Goal: Information Seeking & Learning: Learn about a topic

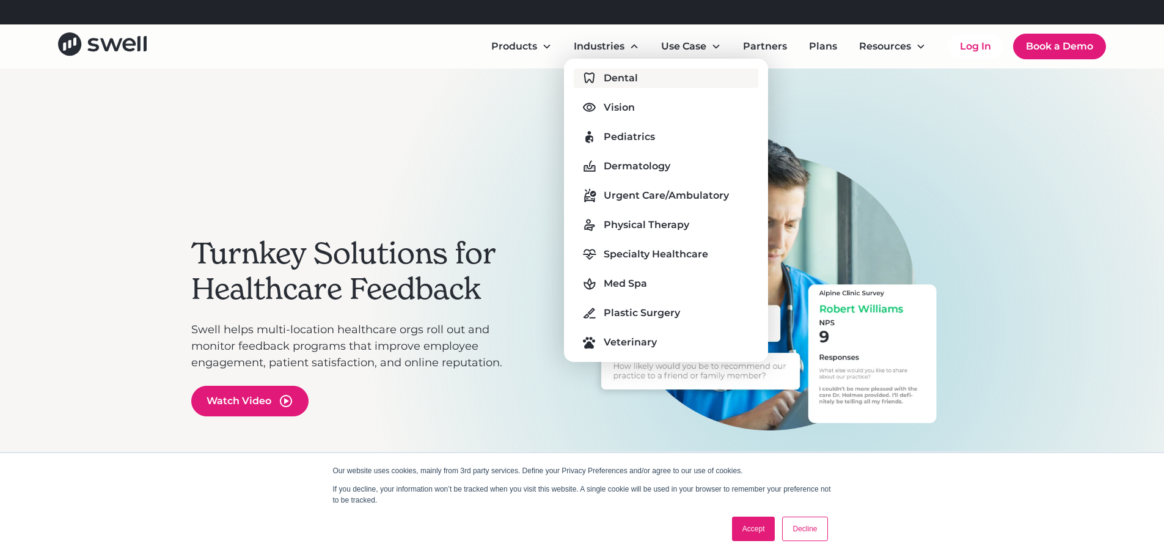
click at [605, 79] on div "Dental" at bounding box center [621, 78] width 34 height 15
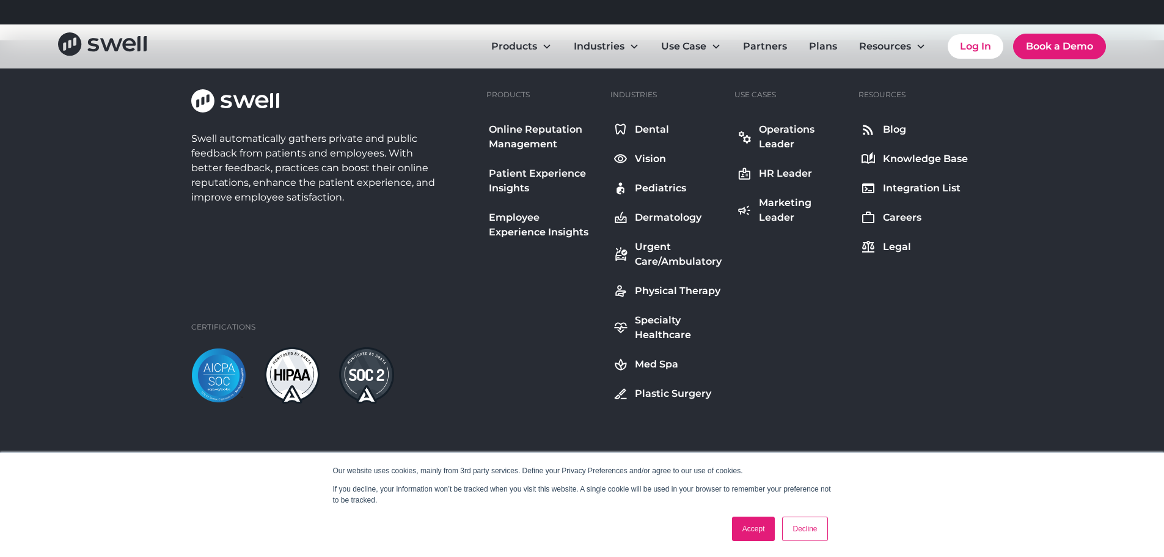
scroll to position [4802, 0]
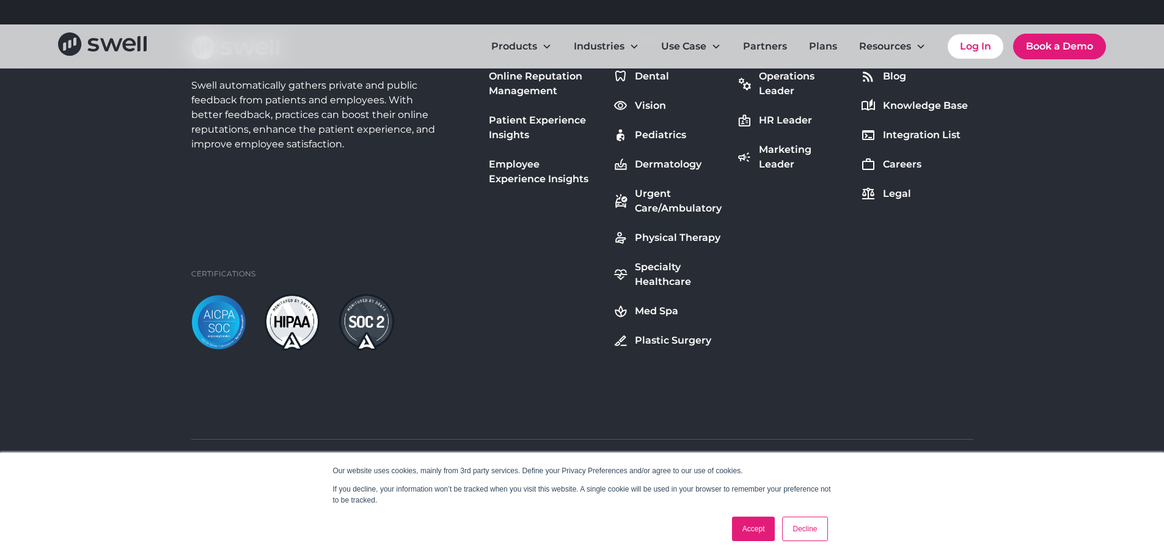
click at [752, 524] on link "Accept" at bounding box center [753, 528] width 43 height 24
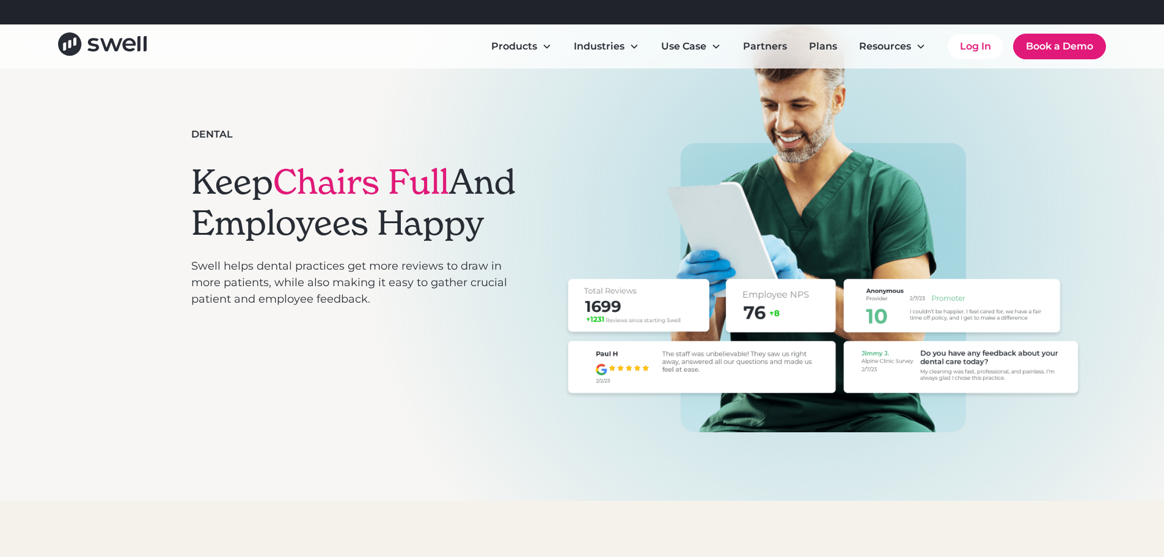
scroll to position [0, 0]
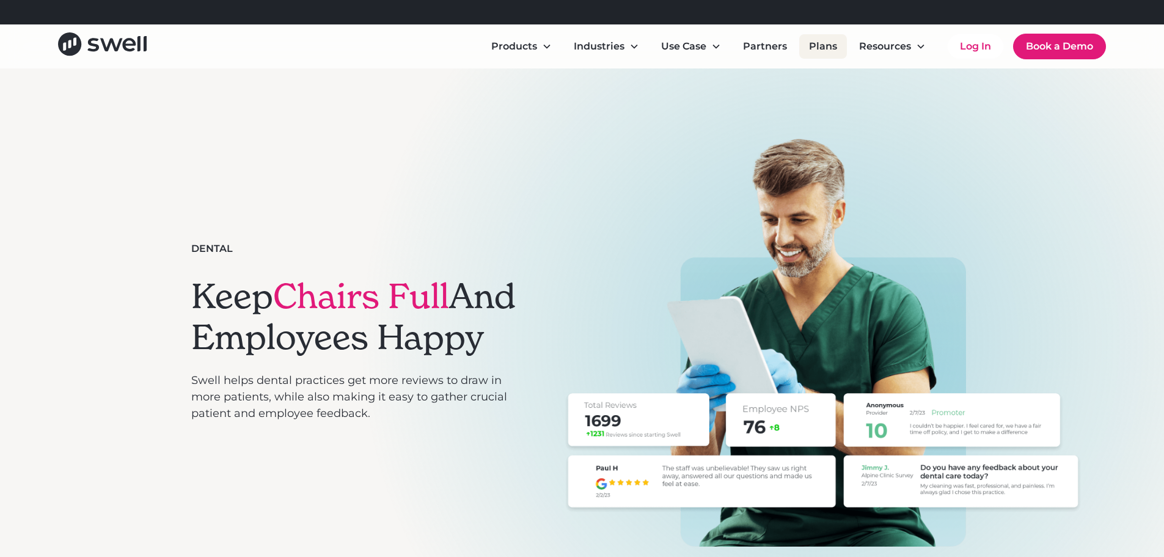
click at [818, 40] on link "Plans" at bounding box center [823, 46] width 48 height 24
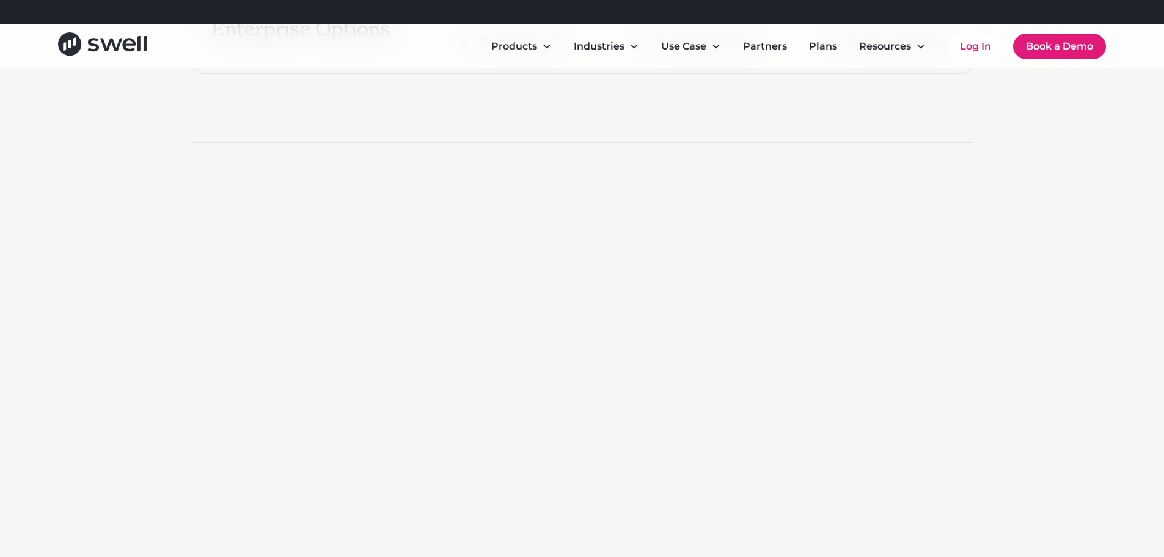
scroll to position [855, 0]
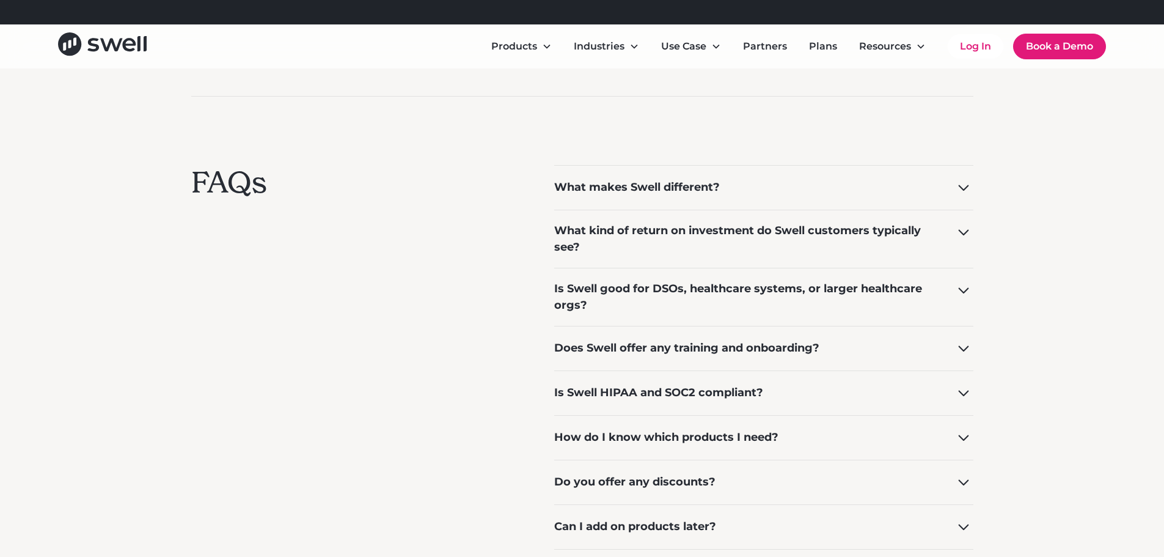
click at [703, 186] on div "What makes Swell different?" at bounding box center [637, 187] width 166 height 16
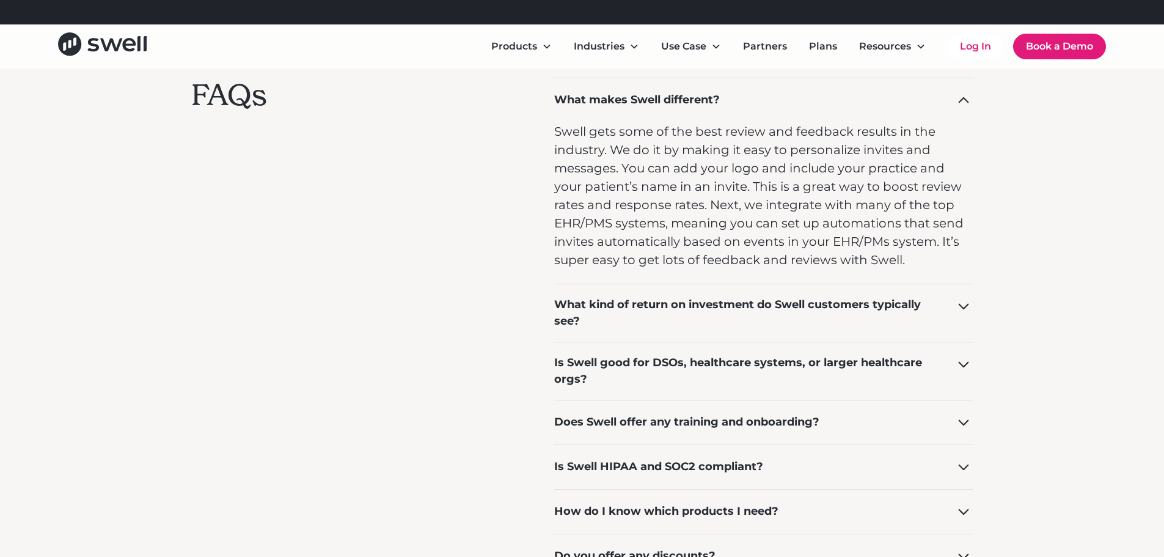
scroll to position [978, 0]
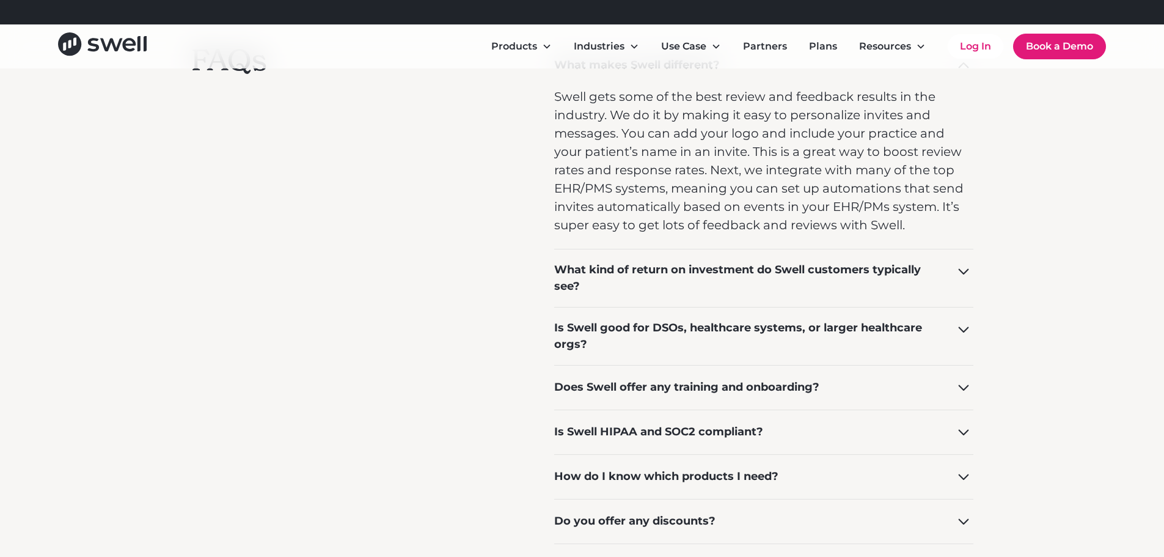
click at [961, 269] on icon at bounding box center [964, 272] width 20 height 20
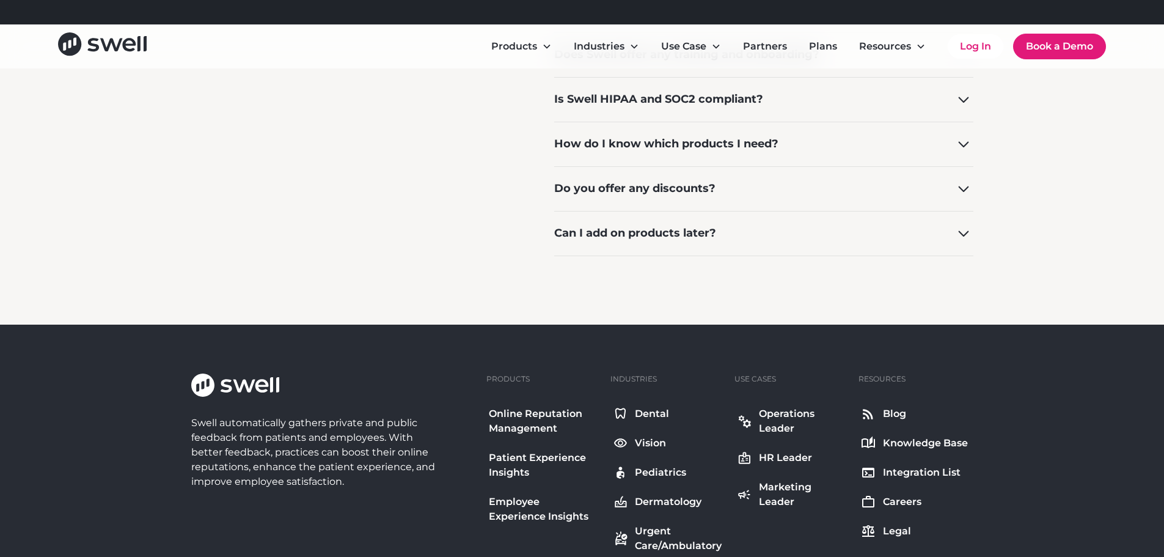
scroll to position [1283, 0]
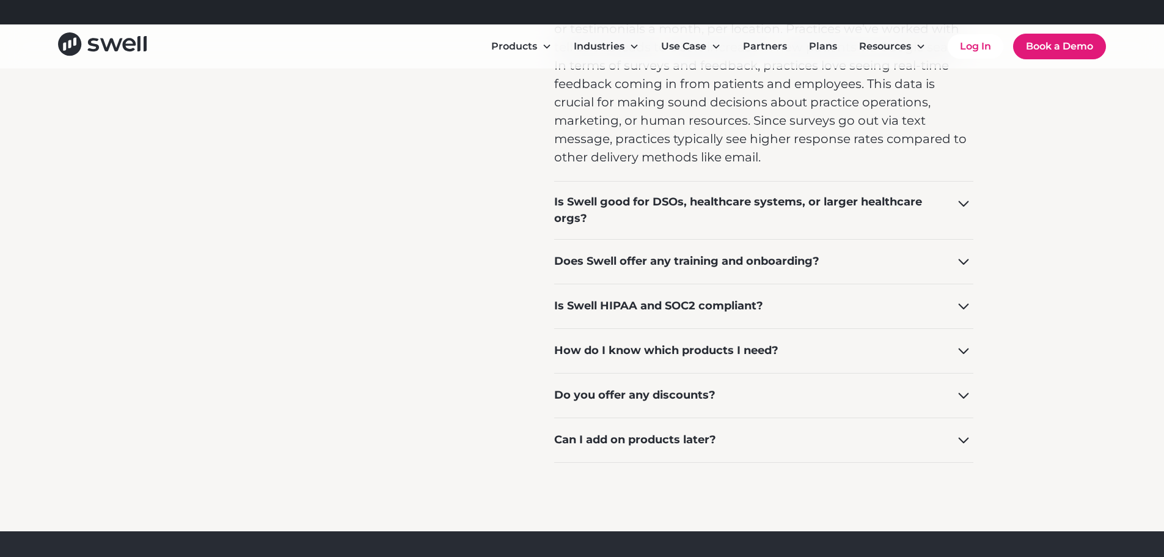
click at [774, 263] on div "Does Swell offer any training and onboarding?" at bounding box center [686, 261] width 265 height 16
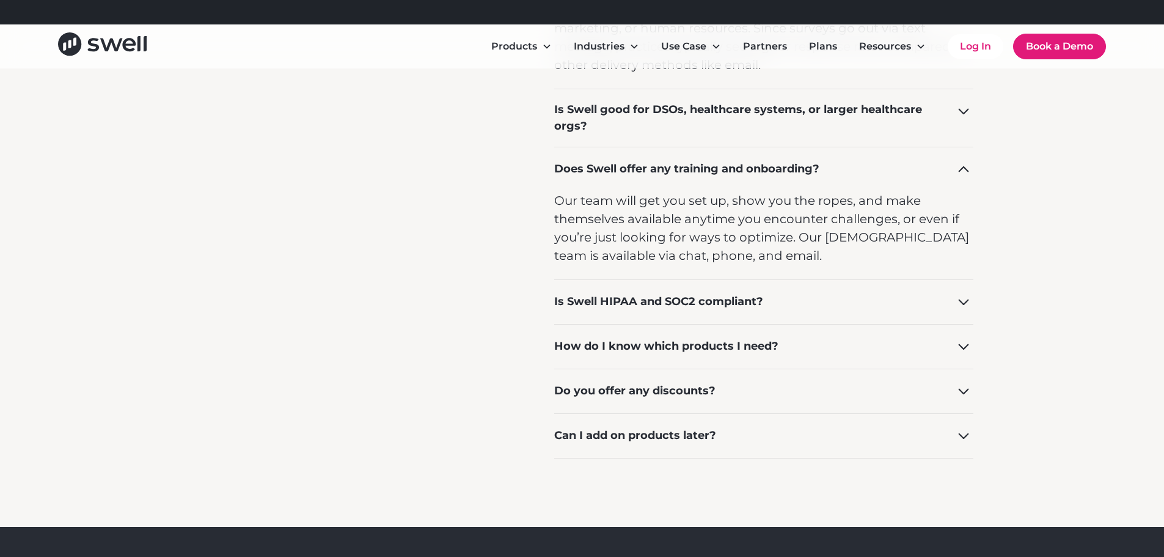
scroll to position [1405, 0]
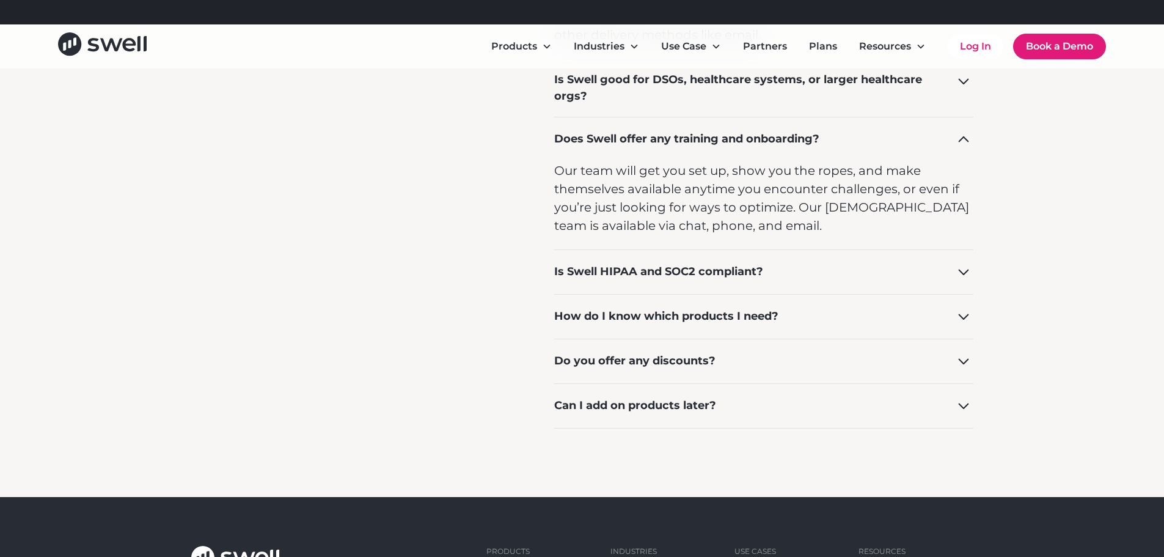
click at [722, 267] on div "Is Swell HIPAA and SOC2 compliant?" at bounding box center [658, 271] width 209 height 16
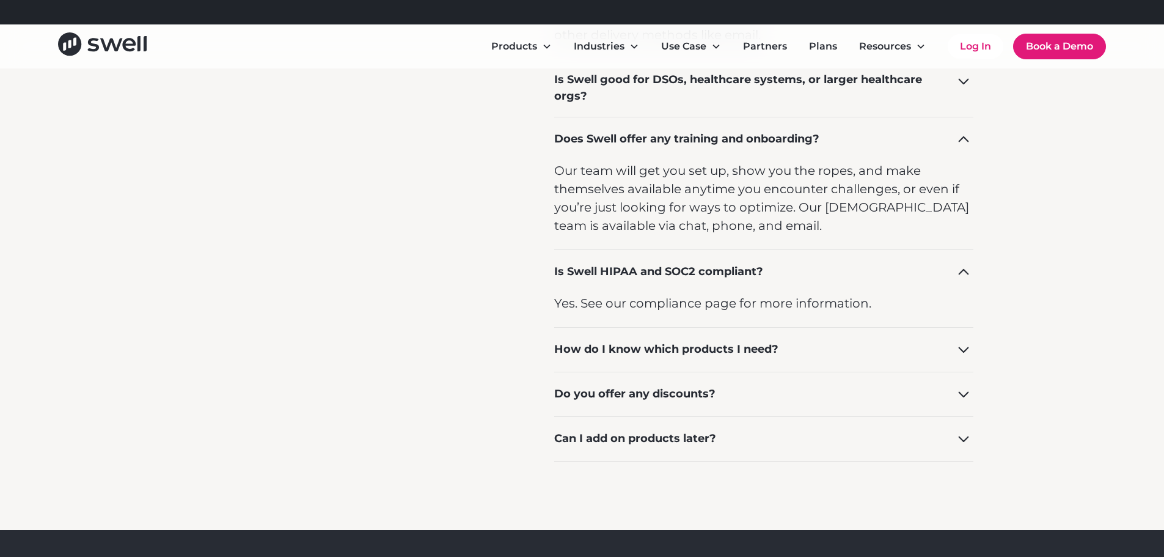
click at [711, 348] on div "How do I know which products I need?" at bounding box center [666, 349] width 224 height 16
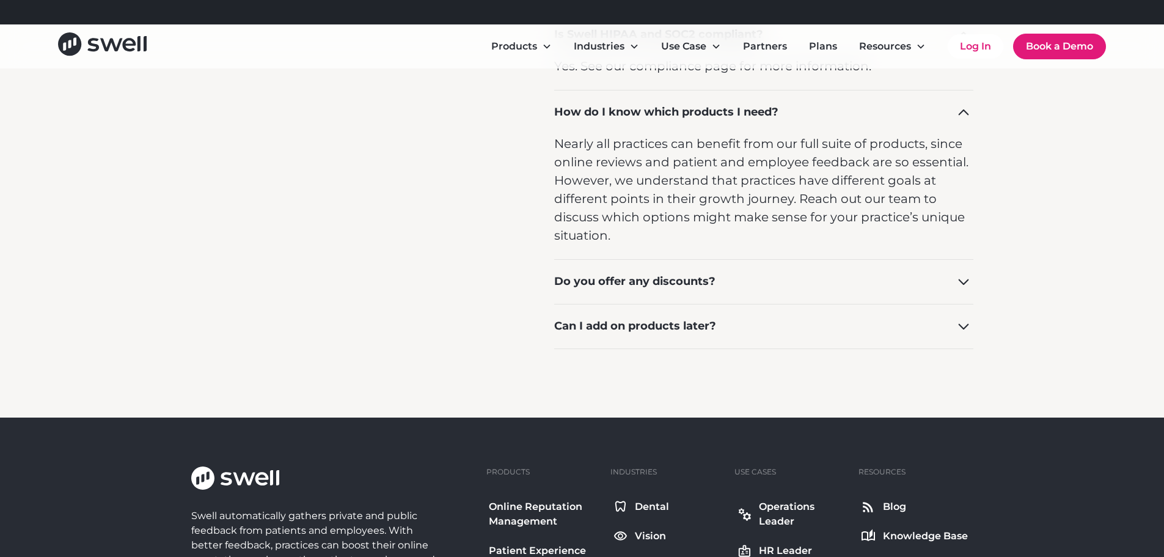
scroll to position [1650, 0]
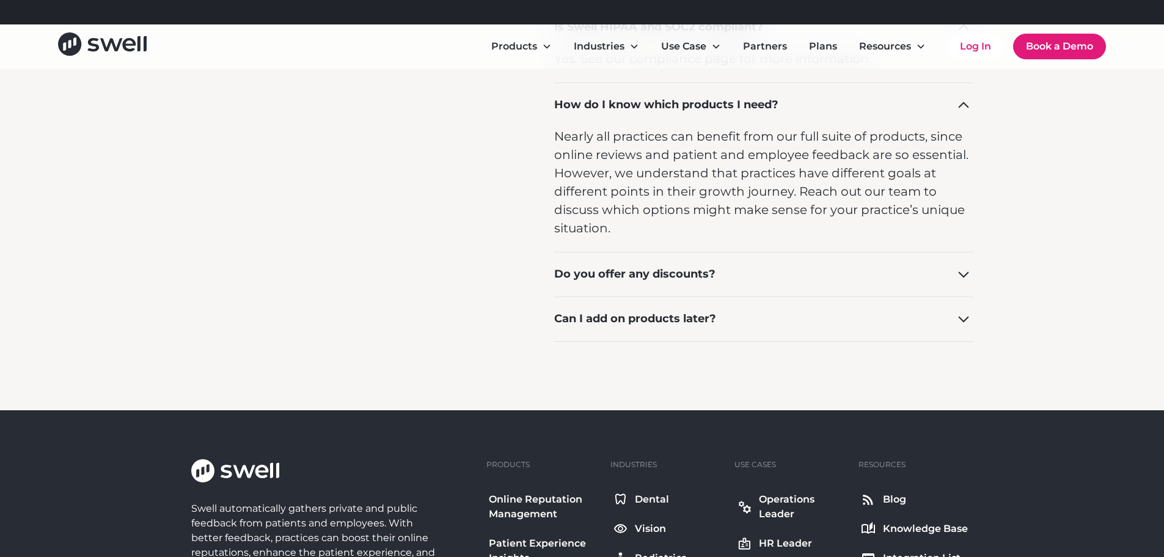
click at [690, 280] on div "Do you offer any discounts?" at bounding box center [634, 274] width 161 height 16
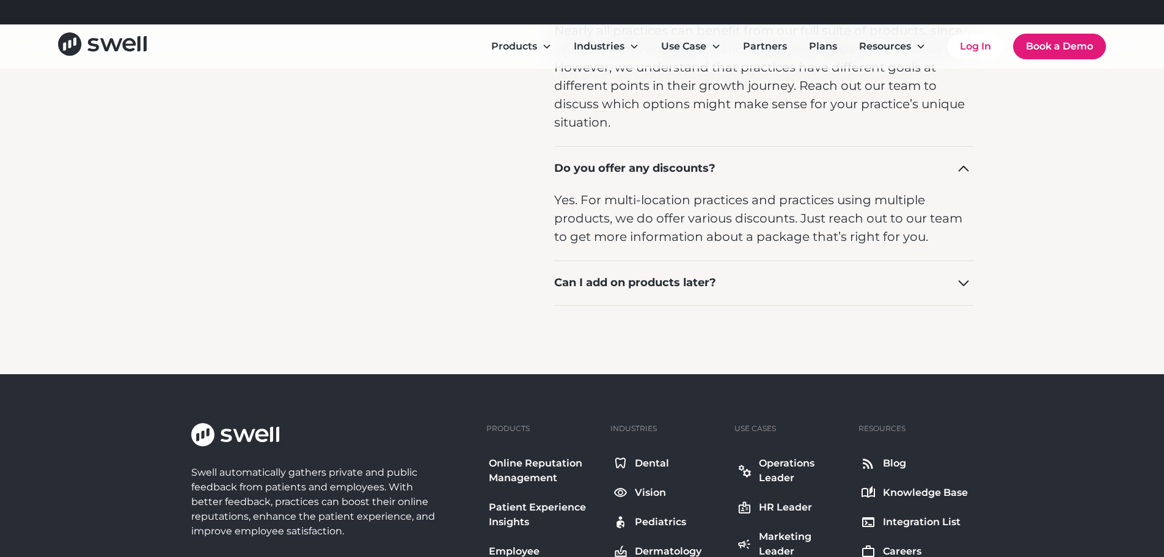
scroll to position [1772, 0]
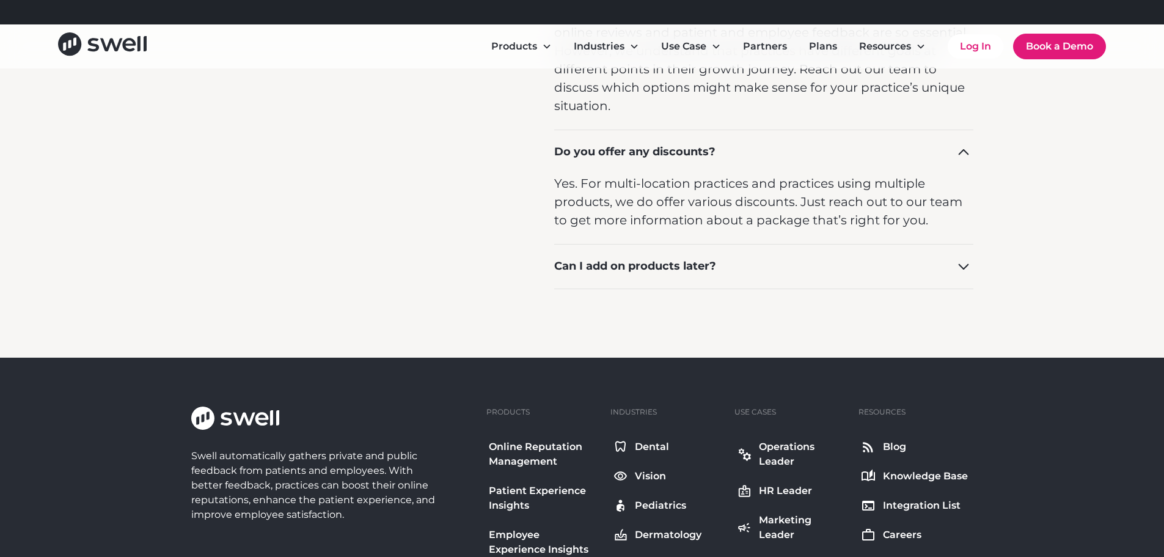
click at [655, 264] on div "Can I add on products later?" at bounding box center [635, 266] width 162 height 16
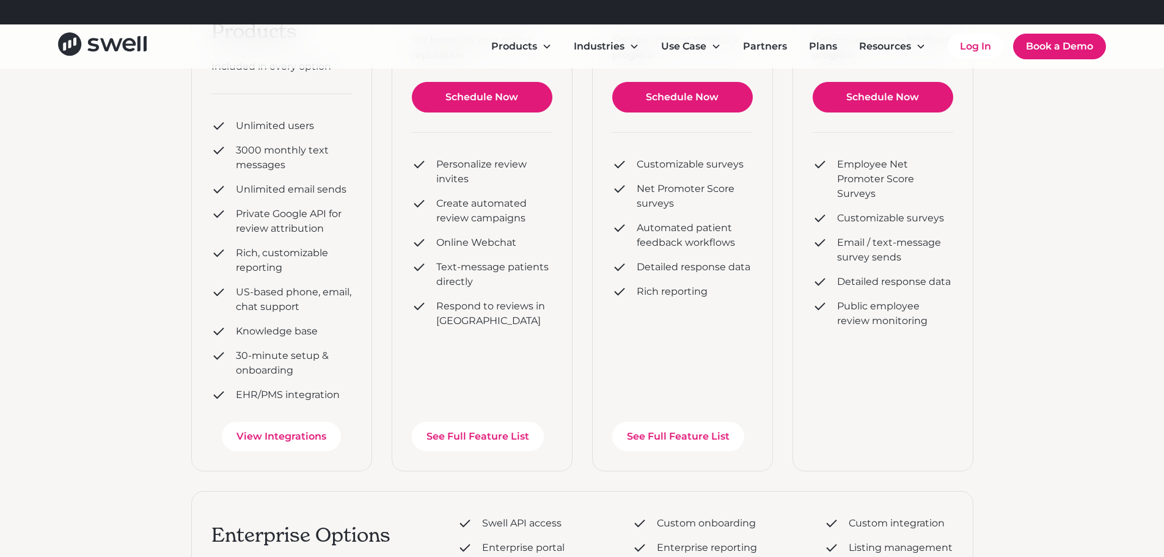
scroll to position [305, 0]
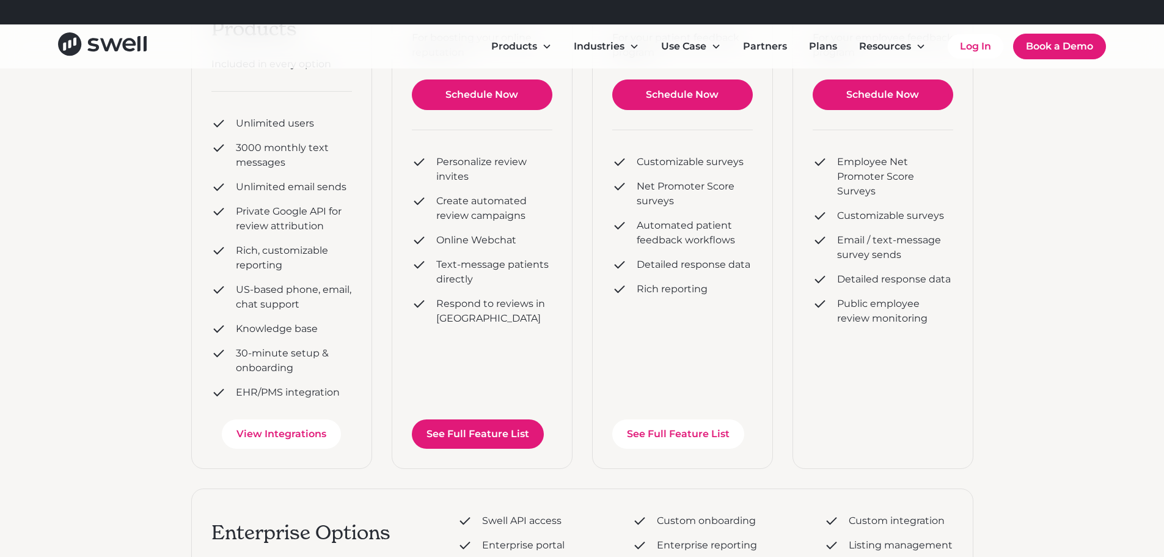
click at [500, 436] on link "See Full Feature List" at bounding box center [478, 433] width 132 height 29
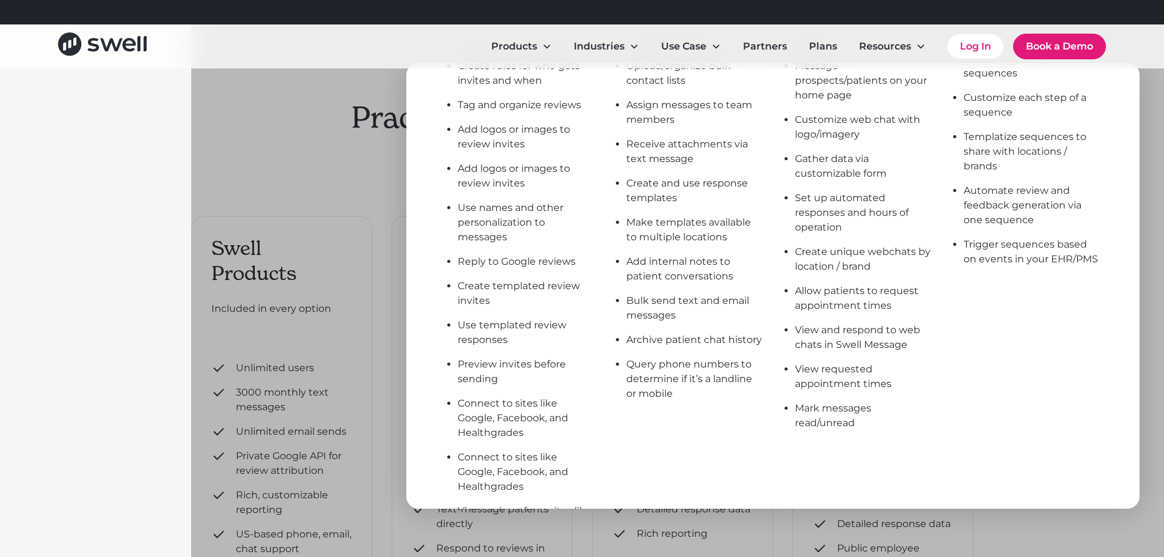
scroll to position [0, 0]
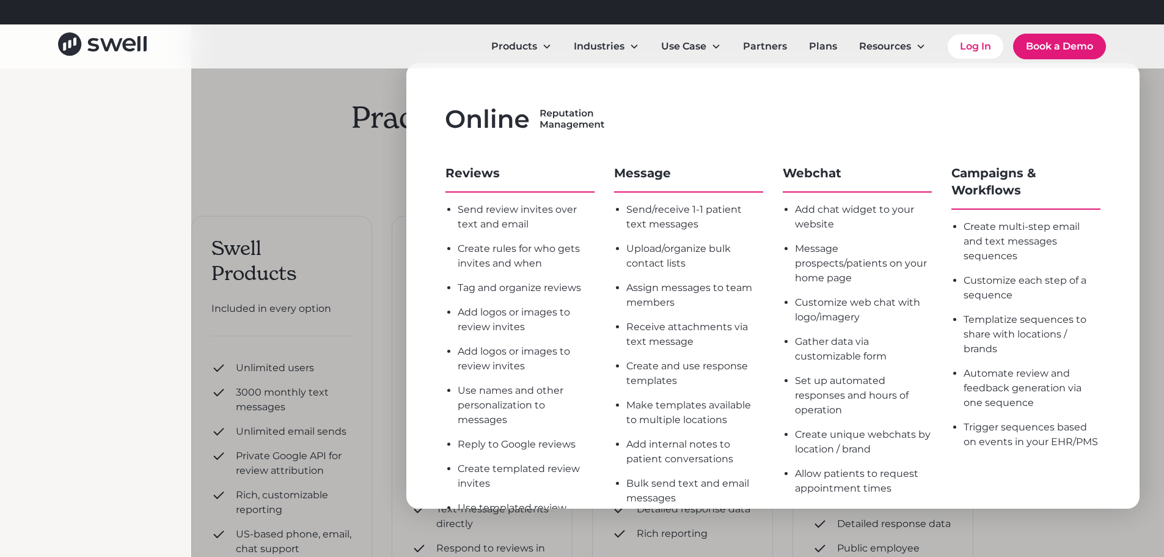
click at [373, 53] on div "Products Online Reputation Management Patient Experience Insights Employee Expe…" at bounding box center [582, 45] width 1048 height 27
click at [1124, 53] on div "Products Online Reputation Management Patient Experience Insights Employee Expe…" at bounding box center [582, 46] width 1164 height 44
drag, startPoint x: 1157, startPoint y: 78, endPoint x: 1154, endPoint y: 101, distance: 23.5
click at [1154, 101] on div at bounding box center [773, 285] width 1164 height 557
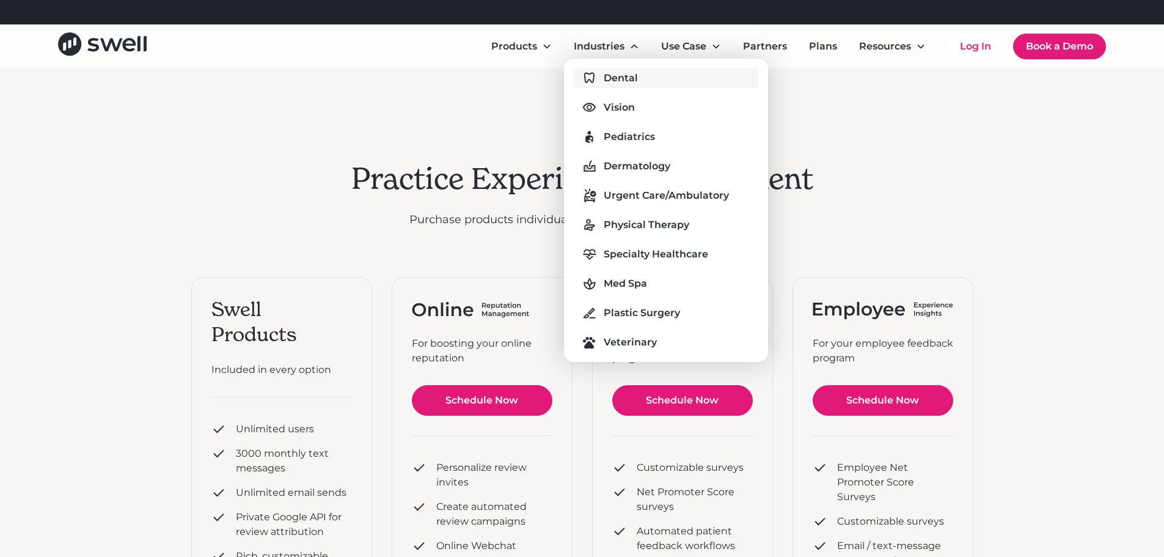
click at [607, 75] on div "Dental" at bounding box center [621, 78] width 34 height 15
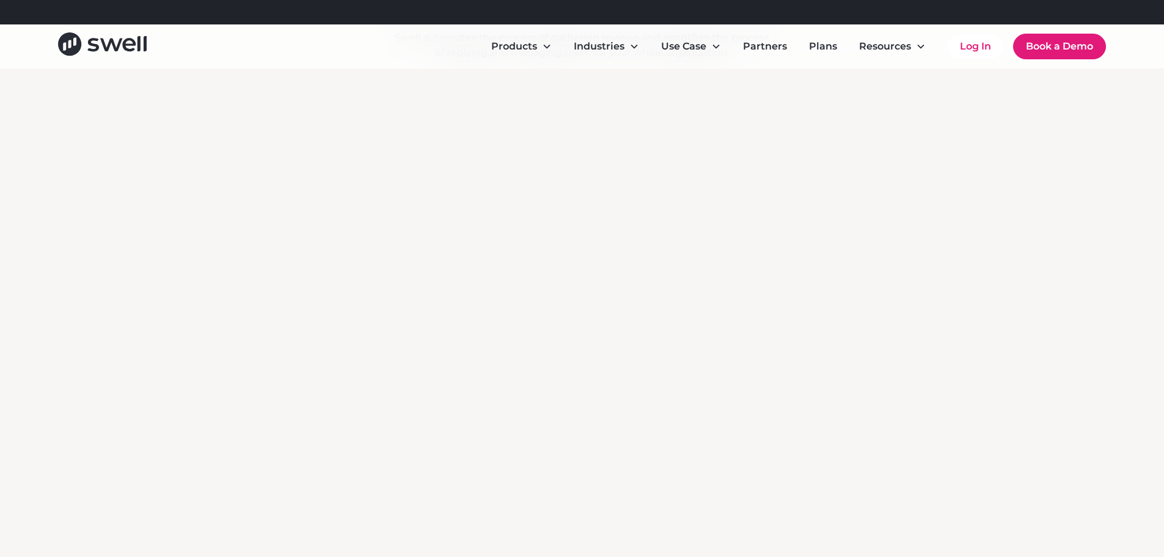
scroll to position [2402, 0]
